Goal: Check status: Check status

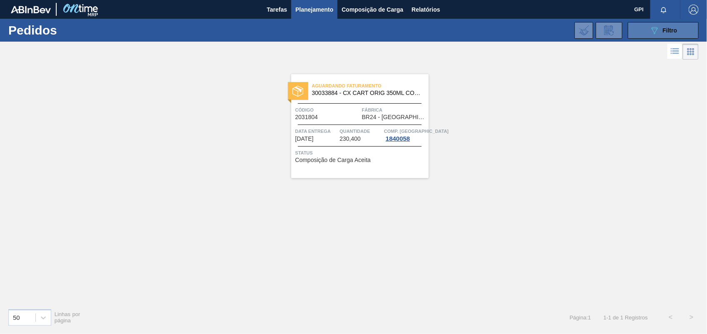
click at [651, 28] on icon "089F7B8B-B2A5-4AFE-B5C0-19BA573D28AC" at bounding box center [655, 30] width 10 height 10
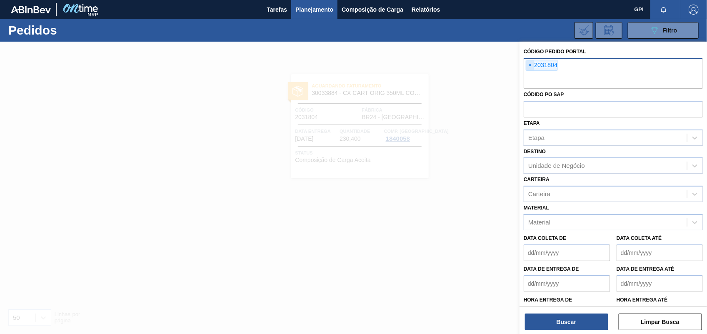
click at [531, 66] on span "×" at bounding box center [530, 65] width 8 height 10
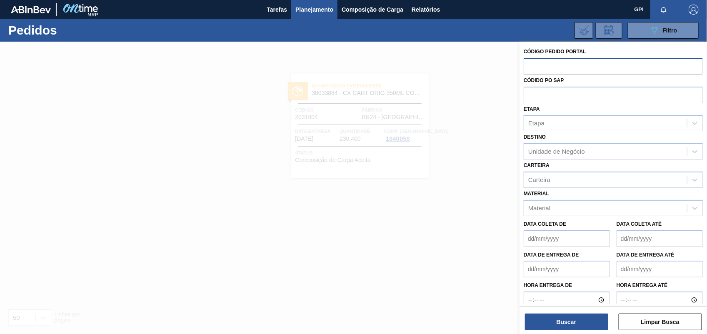
paste input "2033335"
type input "2033335"
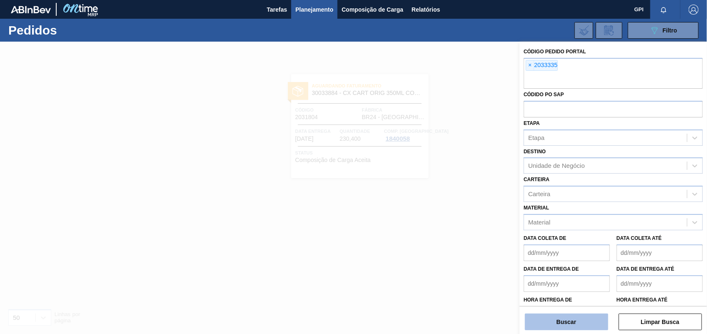
click at [576, 320] on button "Buscar" at bounding box center [566, 322] width 83 height 17
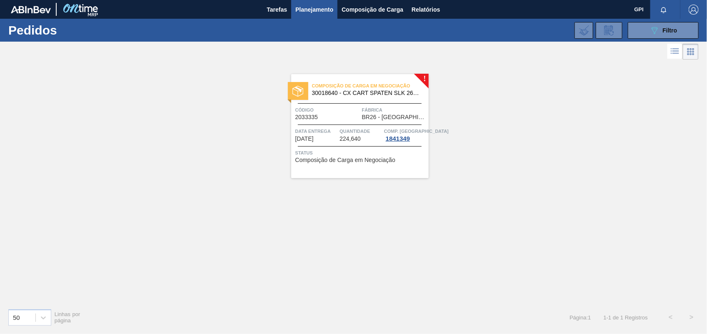
click at [334, 121] on div "Composição de Carga em Negociação 30018640 - CX CART SPATEN SLK 269C8 429 276G …" at bounding box center [360, 126] width 138 height 104
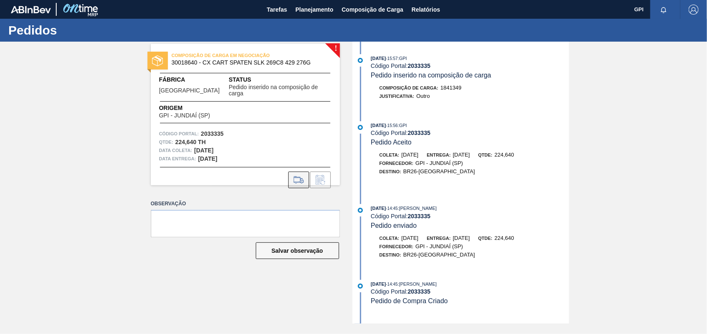
click at [303, 176] on icon at bounding box center [298, 180] width 13 height 10
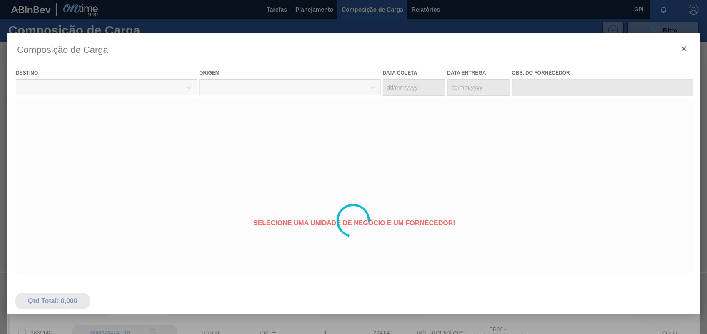
type coleta "[DATE]"
type entrega "[DATE]"
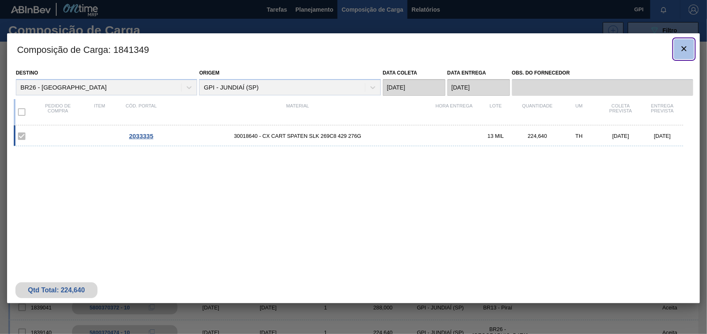
click at [690, 51] on button "botão de ícone" at bounding box center [684, 49] width 20 height 20
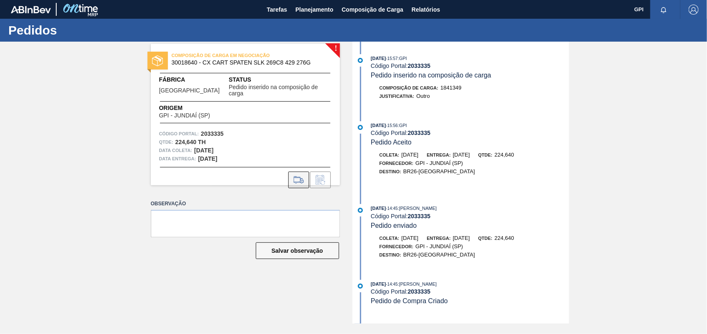
click at [293, 175] on icon at bounding box center [298, 180] width 13 height 10
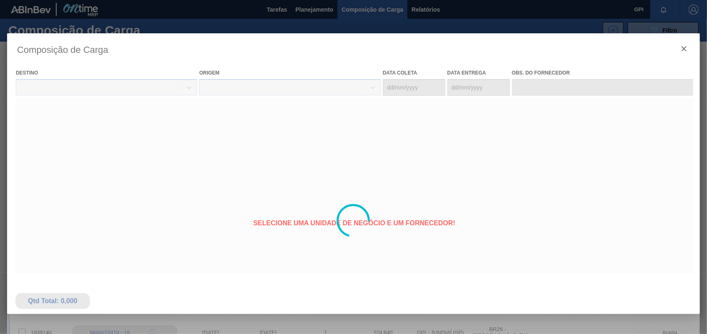
type coleta "[DATE]"
type entrega "[DATE]"
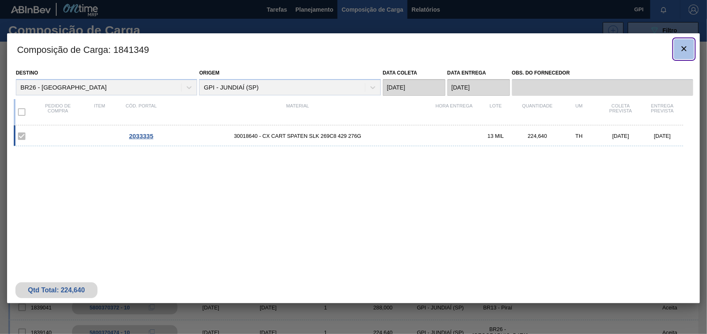
click at [679, 50] on icon "botão de ícone" at bounding box center [684, 49] width 10 height 10
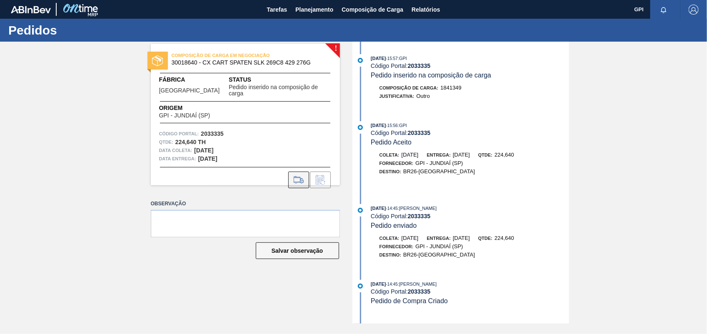
click at [292, 172] on button at bounding box center [298, 180] width 21 height 17
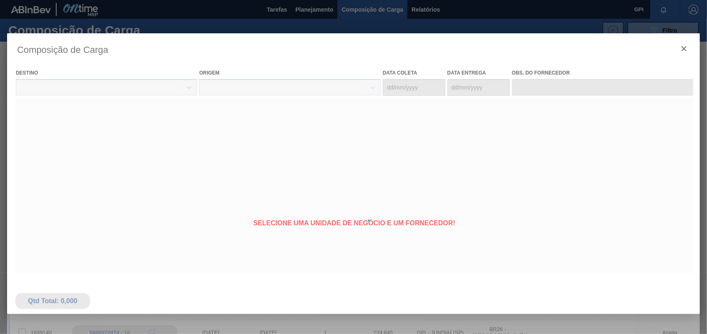
type coleta "[DATE]"
type entrega "[DATE]"
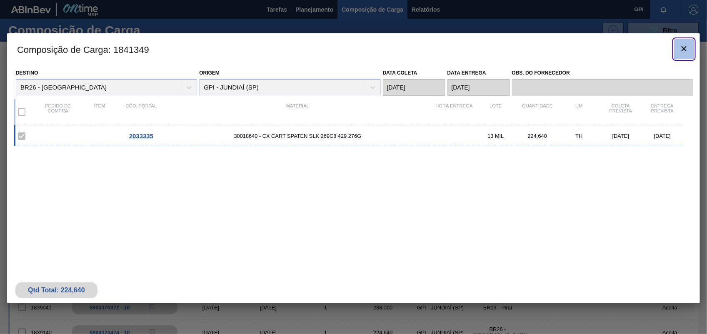
click at [683, 53] on icon "botão de ícone" at bounding box center [684, 49] width 10 height 10
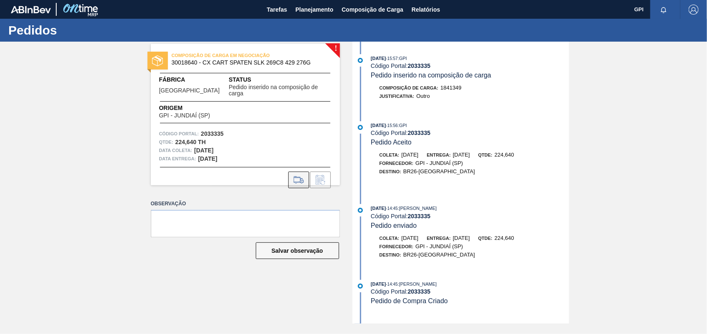
click at [293, 175] on icon at bounding box center [298, 180] width 13 height 10
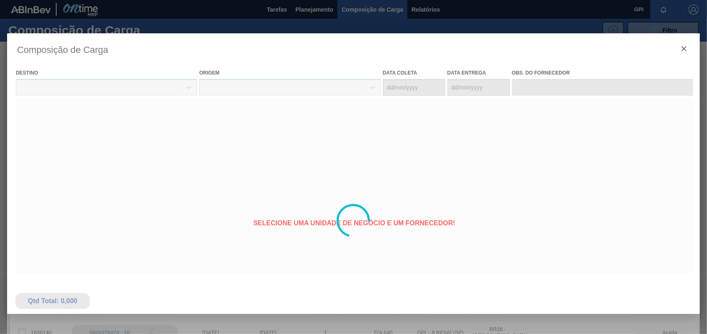
type coleta "[DATE]"
type entrega "[DATE]"
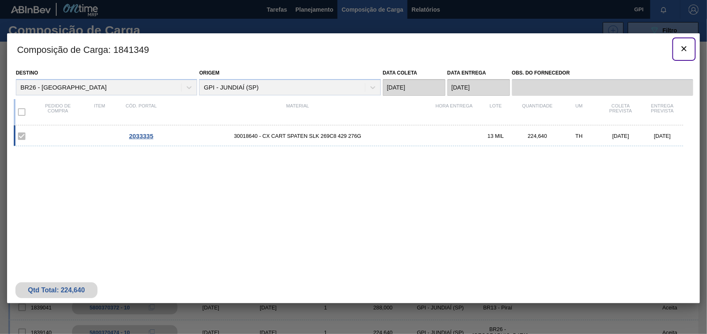
drag, startPoint x: 678, startPoint y: 53, endPoint x: 0, endPoint y: 180, distance: 689.4
click at [670, 55] on div "Composição de Carga : 1841349 Destino BR26 - [GEOGRAPHIC_DATA] Origem GPI - JUN…" at bounding box center [353, 168] width 693 height 270
click at [690, 50] on button "botão de ícone" at bounding box center [684, 49] width 20 height 20
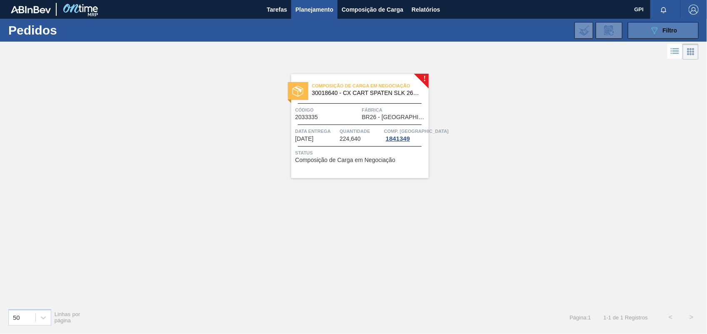
click at [693, 35] on button "089F7B8B-B2A5-4AFE-B5C0-19BA573D28AC Filtro" at bounding box center [663, 30] width 71 height 17
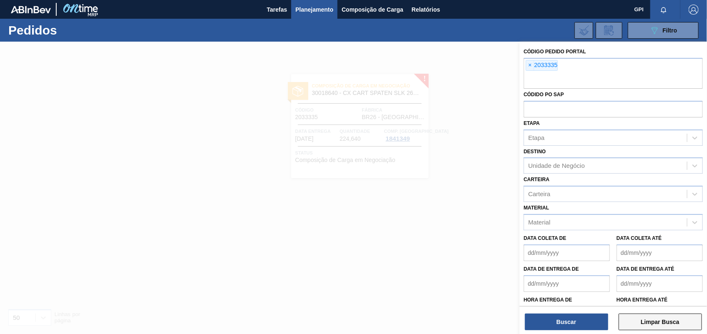
click at [664, 328] on button "Limpar Busca" at bounding box center [660, 322] width 83 height 17
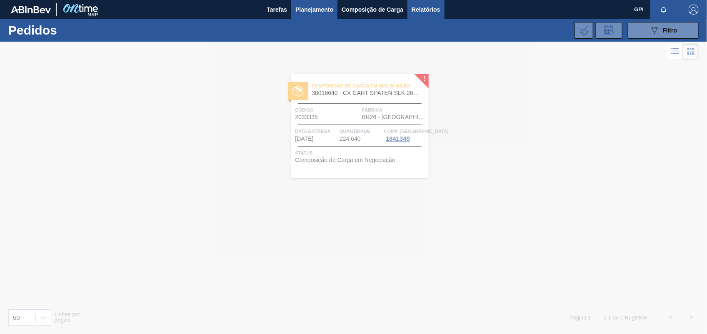
click at [428, 9] on span "Relatórios" at bounding box center [426, 10] width 28 height 10
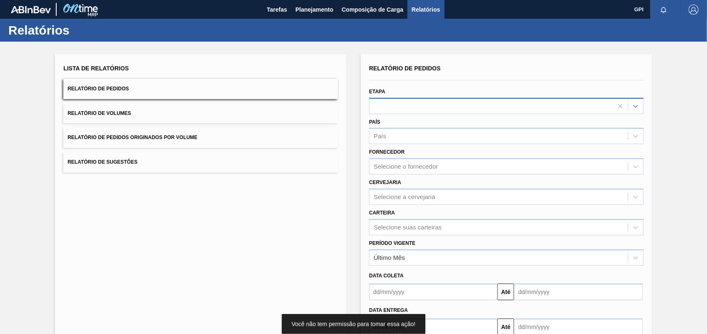
click at [635, 110] on icon at bounding box center [636, 106] width 8 height 8
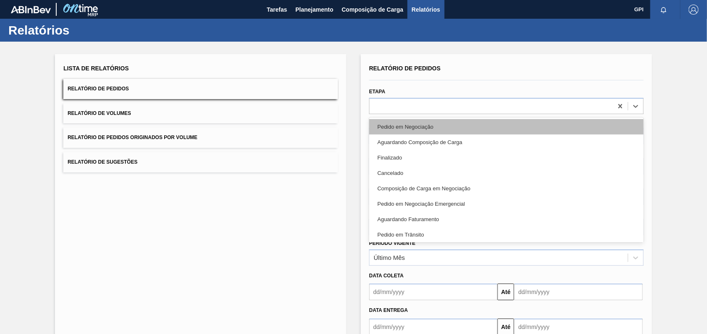
click at [484, 130] on div "Pedido em Negociação" at bounding box center [506, 126] width 275 height 15
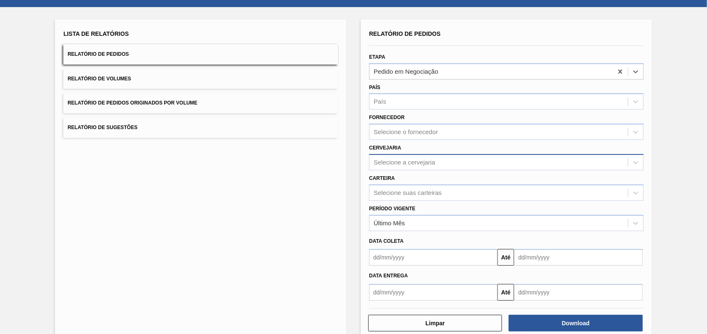
scroll to position [50, 0]
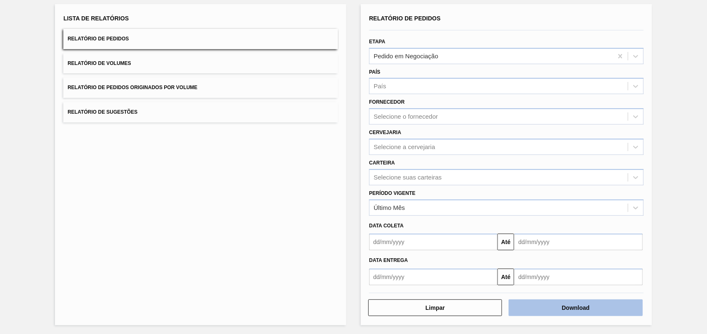
click at [545, 306] on button "Download" at bounding box center [576, 308] width 134 height 17
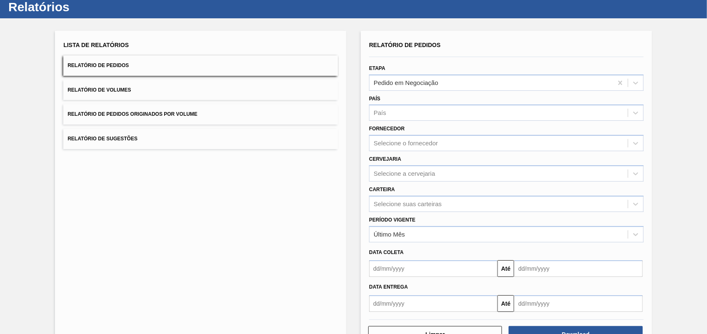
scroll to position [0, 0]
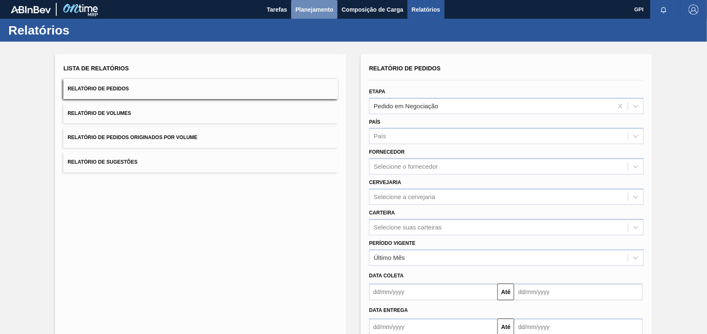
click at [307, 15] on button "Planejamento" at bounding box center [314, 9] width 46 height 19
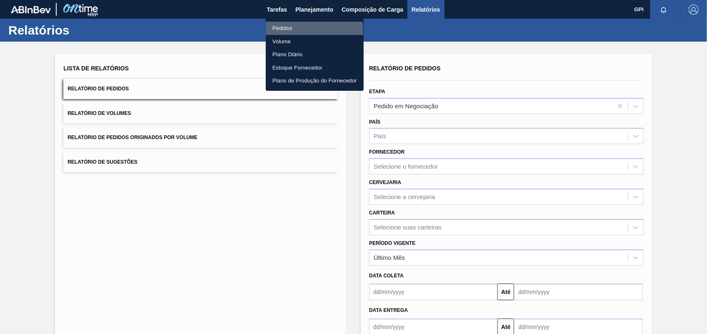
click at [289, 30] on li "Pedidos" at bounding box center [315, 28] width 98 height 13
